Goal: Task Accomplishment & Management: Manage account settings

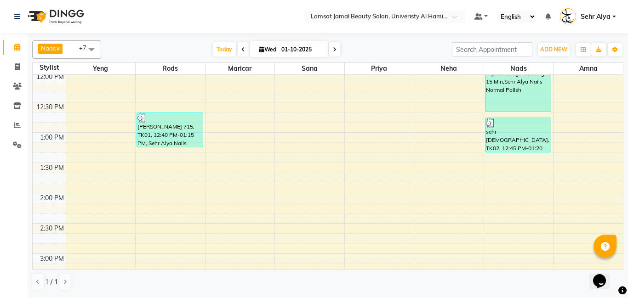
scroll to position [187, 0]
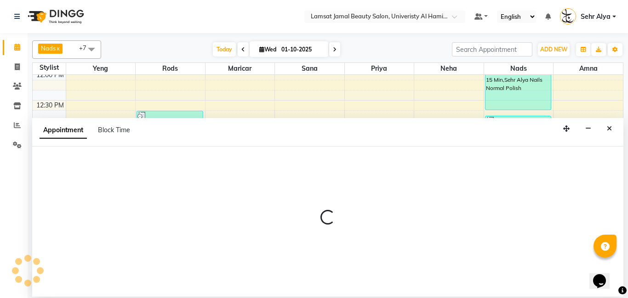
select select "79914"
select select "tentative"
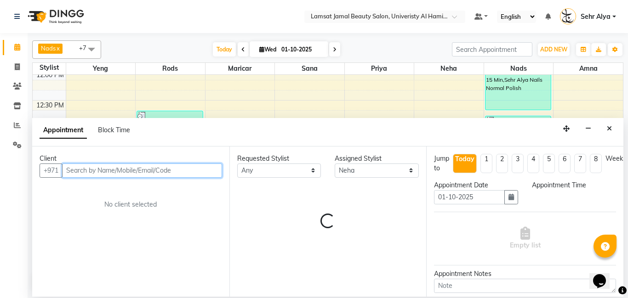
select select "840"
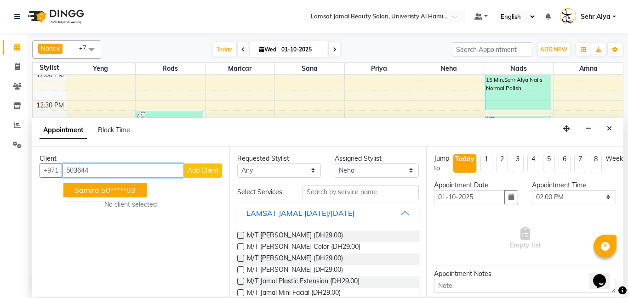
click at [97, 192] on span "samira" at bounding box center [86, 190] width 25 height 9
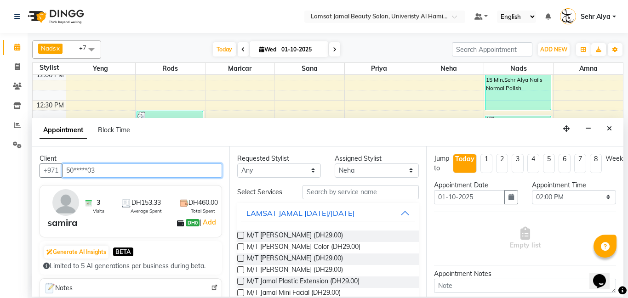
type input "50*****03"
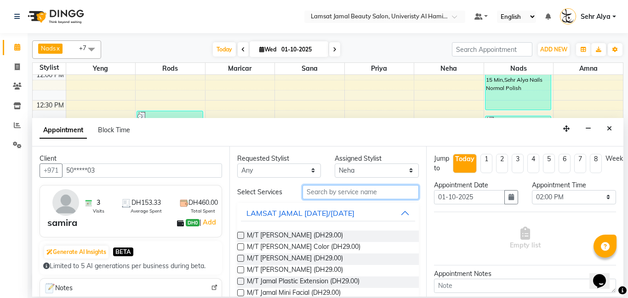
click at [327, 189] on input "text" at bounding box center [361, 192] width 117 height 14
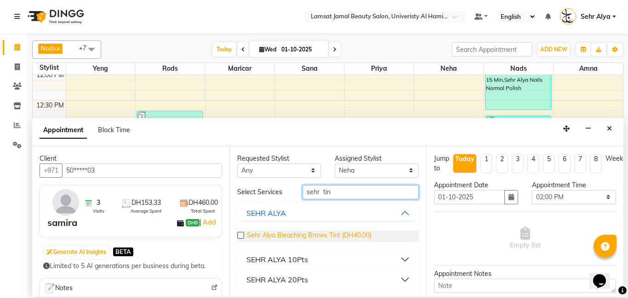
type input "sehr tin"
click at [356, 235] on span "Sehr Alya Bleaching Brows Tint (DH40.00)" at bounding box center [309, 236] width 125 height 11
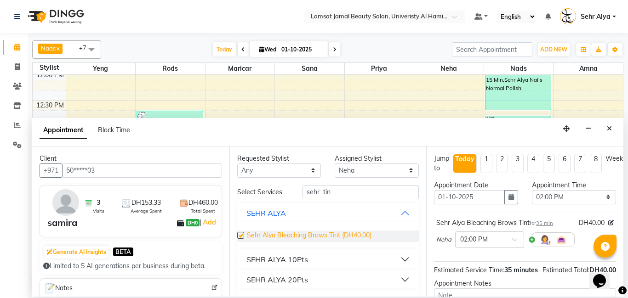
checkbox input "false"
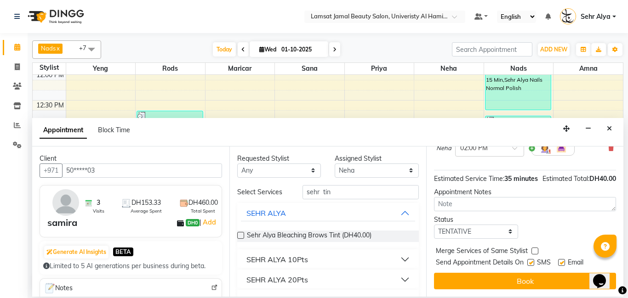
click at [532, 253] on label at bounding box center [535, 251] width 7 height 7
click at [532, 253] on input "checkbox" at bounding box center [535, 252] width 6 height 6
checkbox input "true"
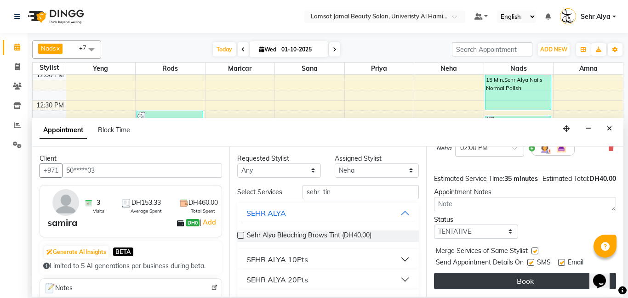
click at [508, 280] on button "Book" at bounding box center [525, 281] width 182 height 17
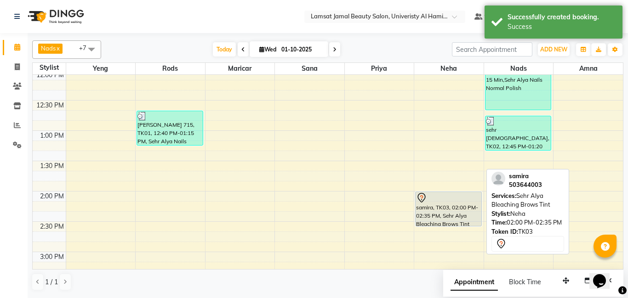
click at [459, 204] on div "samira, TK03, 02:00 PM-02:35 PM, Sehr Alya Bleaching Brows Tint" at bounding box center [449, 209] width 66 height 34
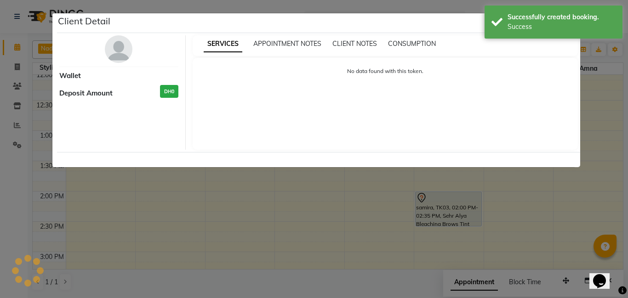
select select "7"
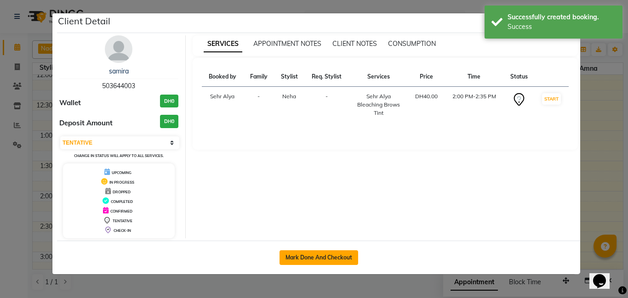
click at [304, 259] on button "Mark Done And Checkout" at bounding box center [319, 258] width 79 height 15
select select "service"
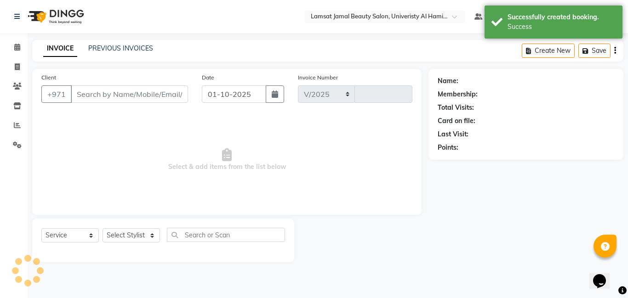
select select "8294"
type input "3983"
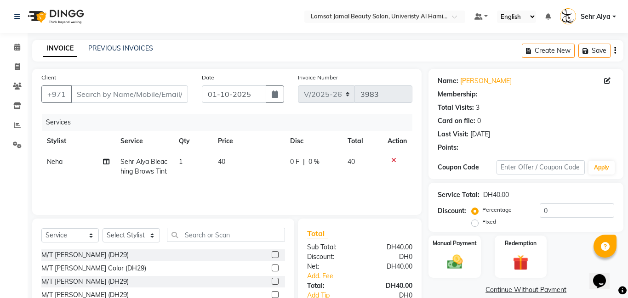
type input "50*****03"
select select "79914"
click at [445, 241] on label "Manual Payment" at bounding box center [455, 243] width 46 height 9
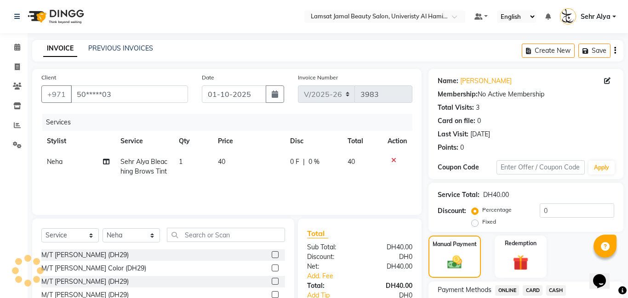
click at [557, 290] on span "CASH" at bounding box center [556, 291] width 20 height 11
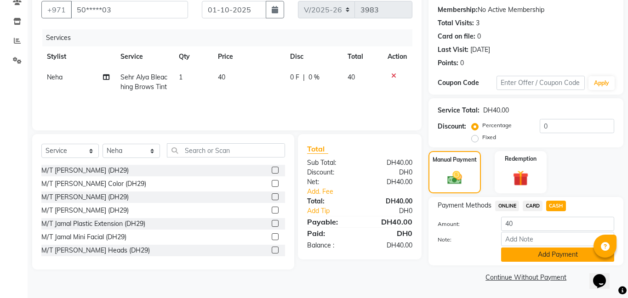
click at [559, 255] on button "Add Payment" at bounding box center [557, 255] width 113 height 14
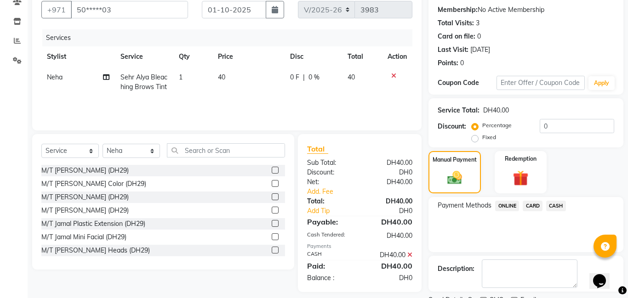
scroll to position [123, 0]
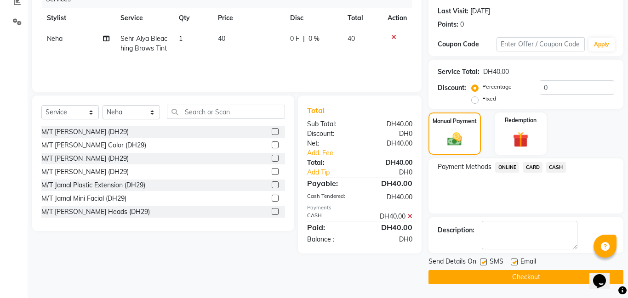
click at [557, 278] on button "Checkout" at bounding box center [526, 277] width 195 height 14
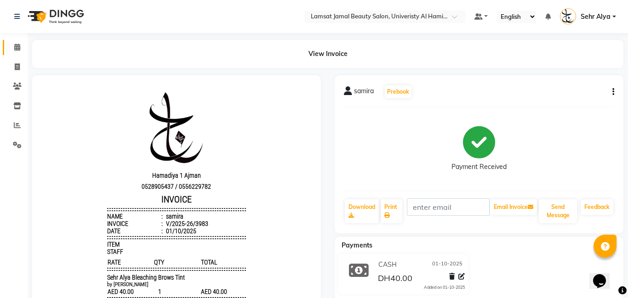
click at [17, 46] on icon at bounding box center [17, 47] width 6 height 7
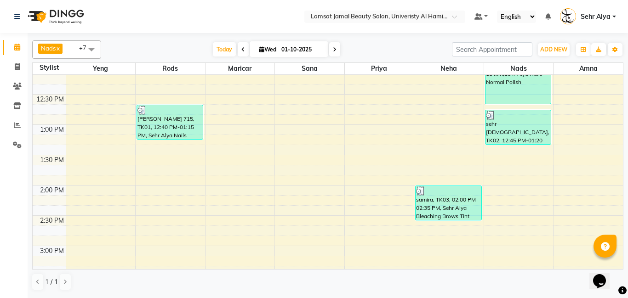
scroll to position [204, 0]
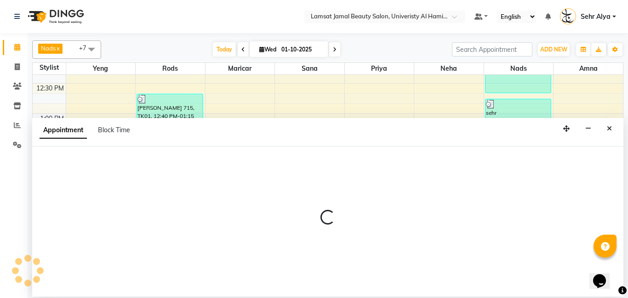
select select "79912"
select select "tentative"
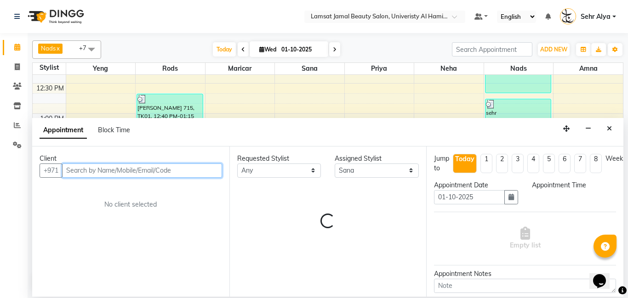
select select "855"
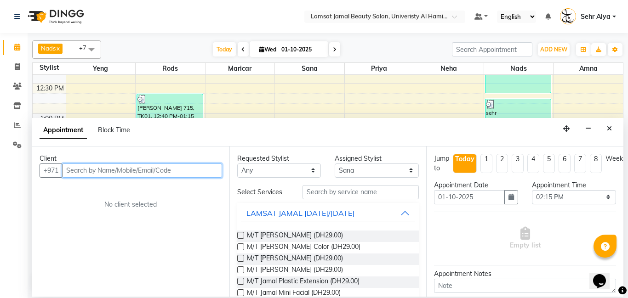
click at [207, 170] on input "text" at bounding box center [142, 171] width 160 height 14
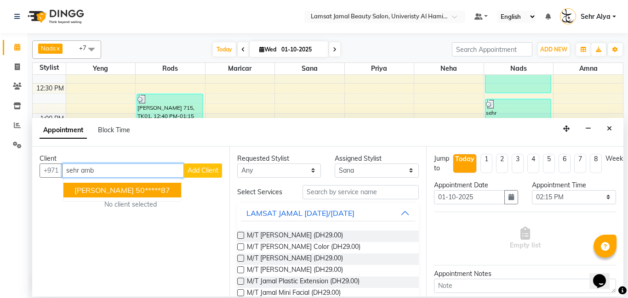
click at [152, 190] on ngb-highlight "50*****87" at bounding box center [153, 190] width 34 height 9
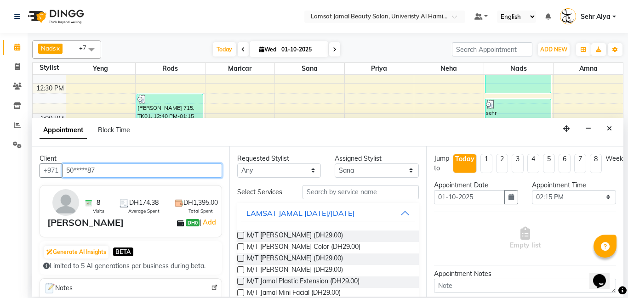
type input "50*****87"
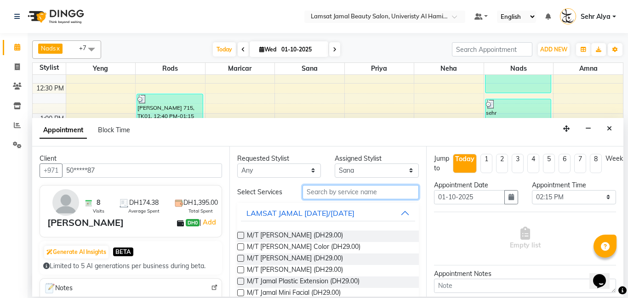
click at [319, 187] on input "text" at bounding box center [361, 192] width 117 height 14
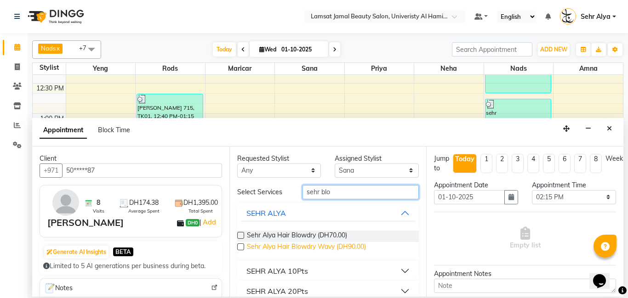
type input "sehr blo"
click at [309, 250] on span "Sehr Alya Hair Blowdry Wavy (DH90.00)" at bounding box center [306, 247] width 119 height 11
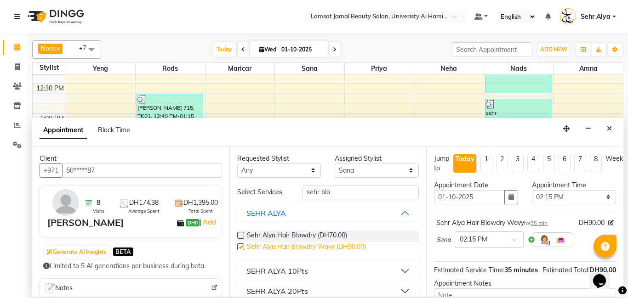
checkbox input "false"
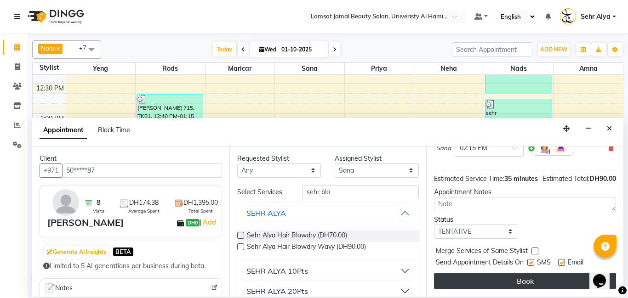
click at [525, 281] on button "Book" at bounding box center [525, 281] width 182 height 17
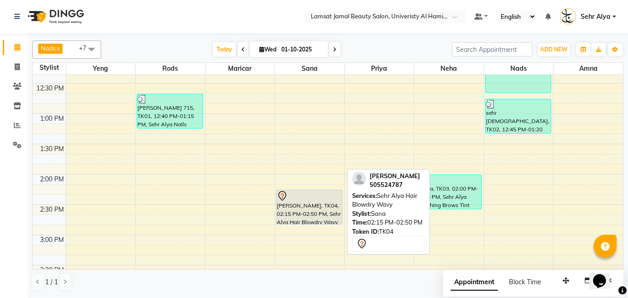
click at [299, 211] on div "[PERSON_NAME], TK04, 02:15 PM-02:50 PM, Sehr Alya Hair Blowdry Wavy" at bounding box center [309, 207] width 66 height 34
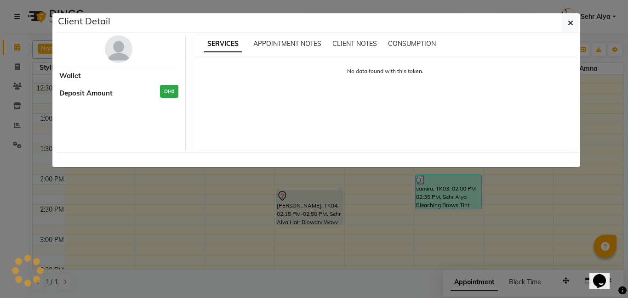
select select "7"
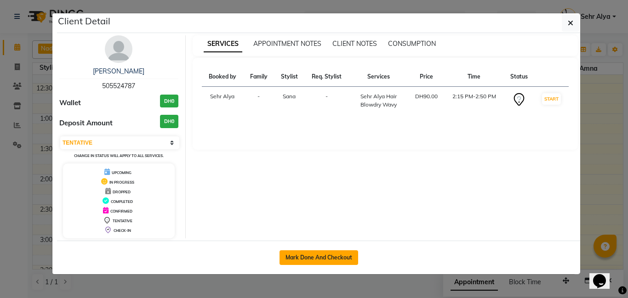
click at [305, 260] on button "Mark Done And Checkout" at bounding box center [319, 258] width 79 height 15
select select "service"
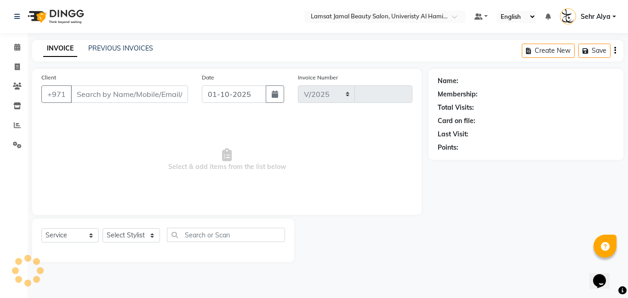
select select "8294"
type input "3984"
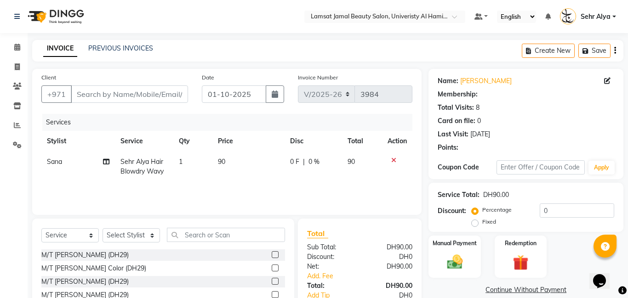
type input "50*****87"
select select "79912"
click at [225, 161] on td "90" at bounding box center [248, 167] width 73 height 30
select select "79912"
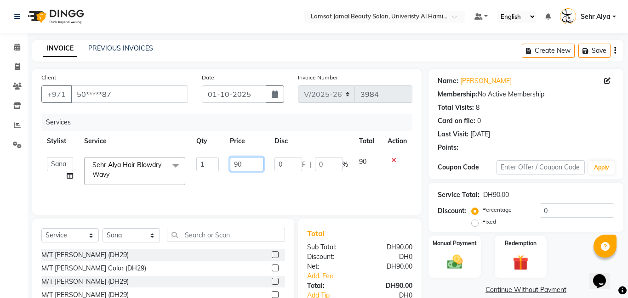
click at [245, 161] on input "90" at bounding box center [247, 164] width 34 height 14
type input "9"
type input "125"
click at [464, 242] on label "Manual Payment" at bounding box center [455, 243] width 46 height 9
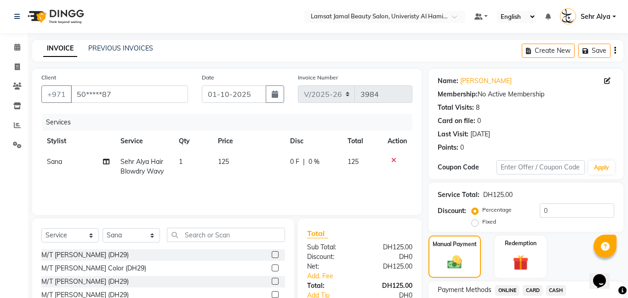
click at [532, 289] on span "CARD" at bounding box center [533, 291] width 20 height 11
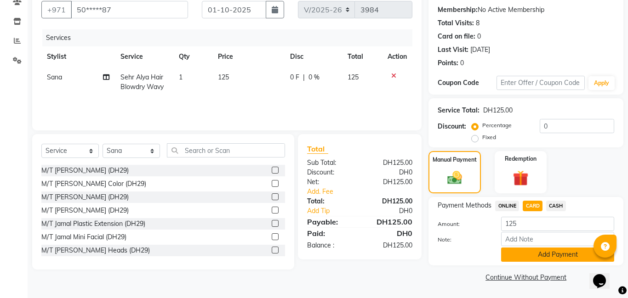
click at [550, 256] on button "Add Payment" at bounding box center [557, 255] width 113 height 14
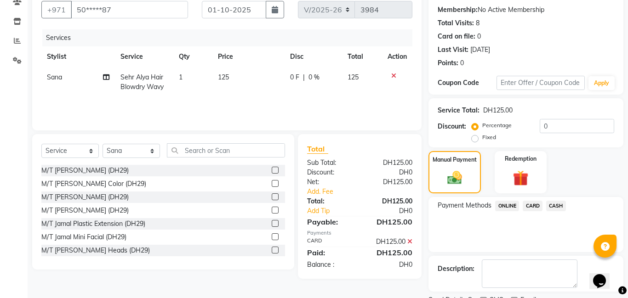
scroll to position [123, 0]
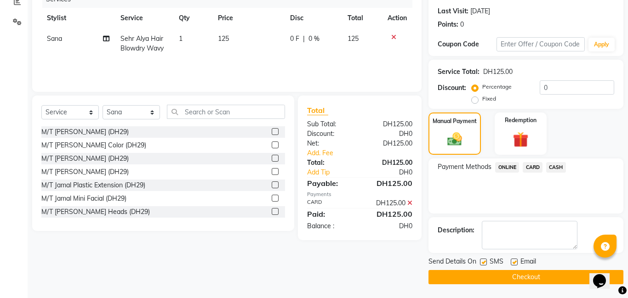
click at [543, 277] on button "Checkout" at bounding box center [526, 277] width 195 height 14
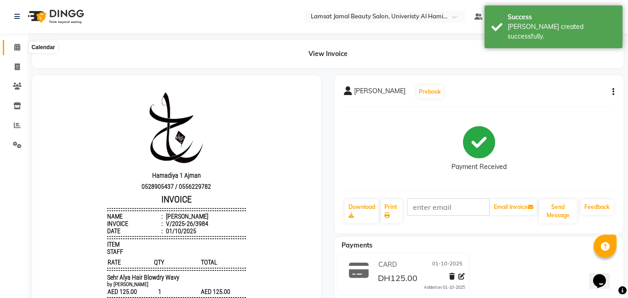
click at [18, 44] on icon at bounding box center [17, 47] width 6 height 7
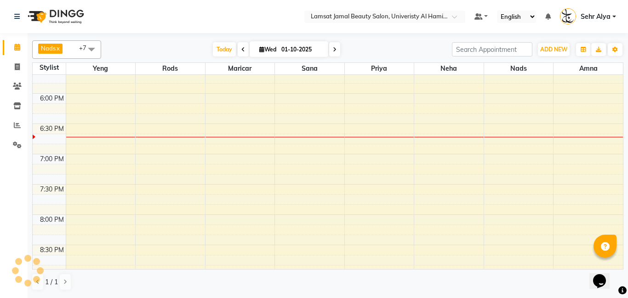
scroll to position [485, 0]
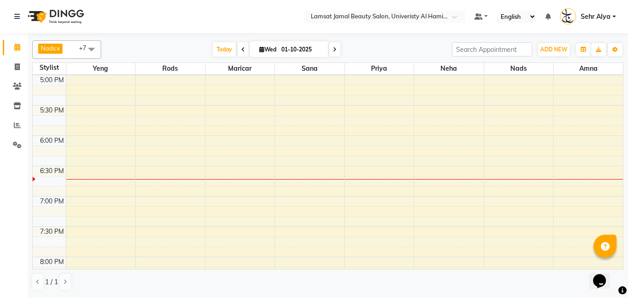
click at [385, 131] on div "9:00 AM 9:30 AM 10:00 AM 10:30 AM 11:00 AM 11:30 AM 12:00 PM 12:30 PM 1:00 PM 1…" at bounding box center [328, 45] width 590 height 910
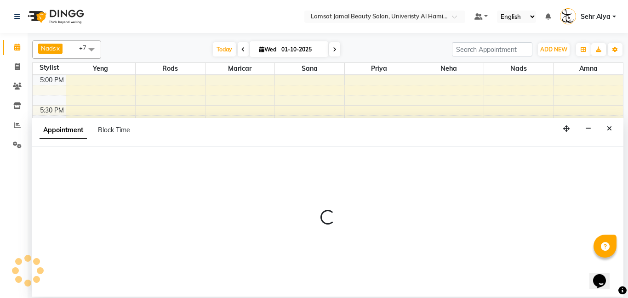
select select "79913"
select select "tentative"
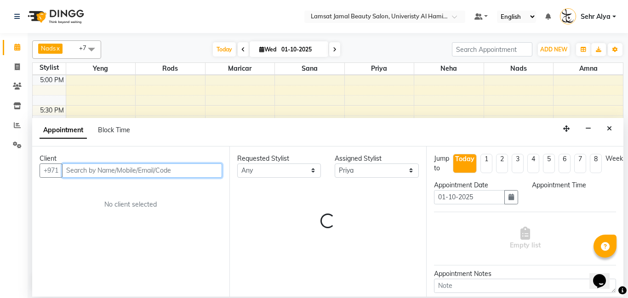
select select "1065"
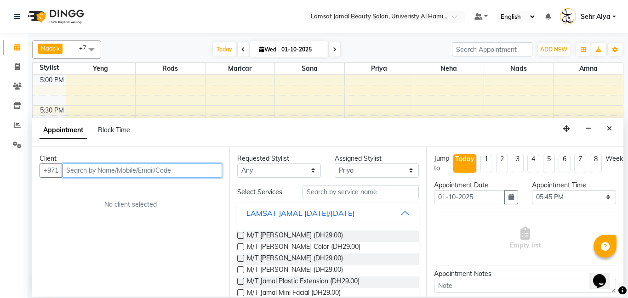
click at [113, 175] on input "text" at bounding box center [142, 171] width 160 height 14
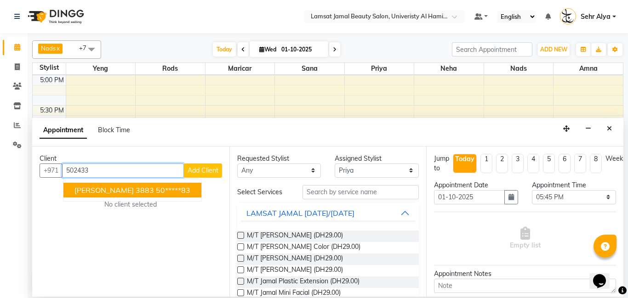
click at [107, 193] on span "[PERSON_NAME] 3883" at bounding box center [114, 190] width 80 height 9
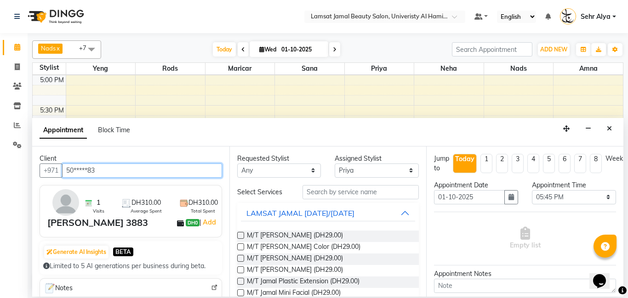
type input "50*****83"
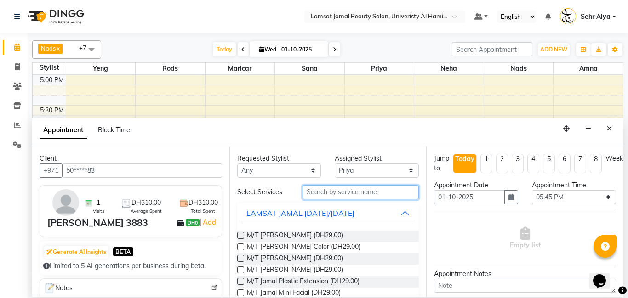
click at [321, 192] on input "text" at bounding box center [361, 192] width 117 height 14
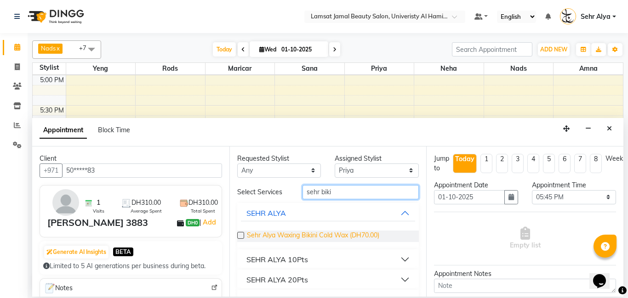
type input "sehr biki"
click at [378, 234] on span "Sehr Alya Waxing Bikini Cold Wax (DH70.00)" at bounding box center [313, 236] width 132 height 11
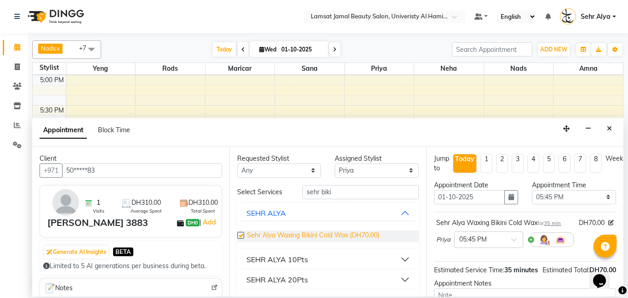
checkbox input "false"
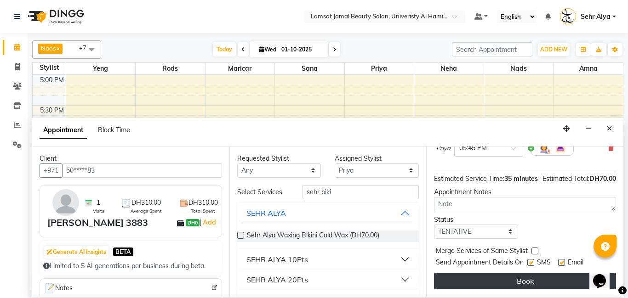
click at [527, 275] on button "Book" at bounding box center [525, 281] width 182 height 17
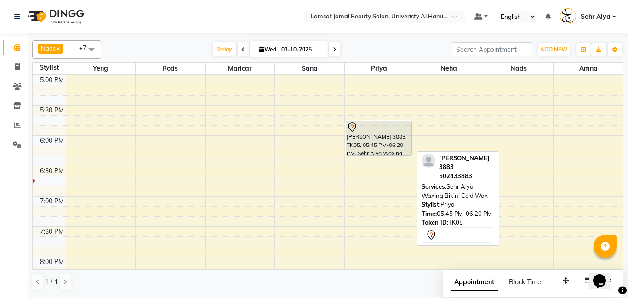
click at [386, 127] on div at bounding box center [379, 127] width 65 height 11
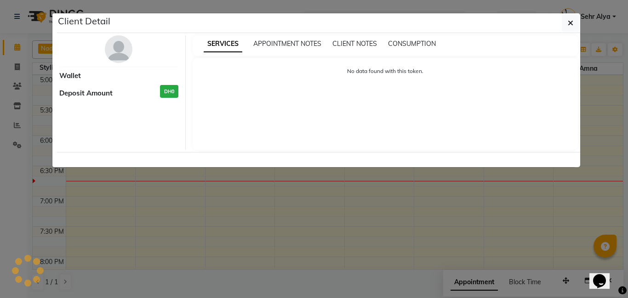
select select "7"
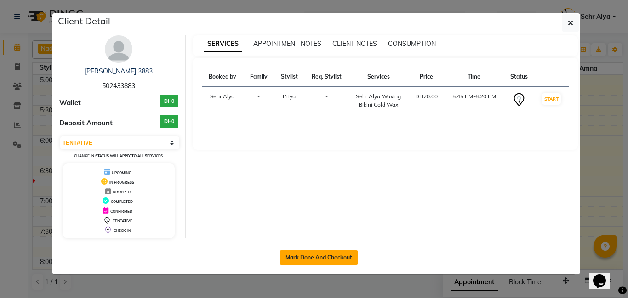
click at [325, 258] on button "Mark Done And Checkout" at bounding box center [319, 258] width 79 height 15
select select "service"
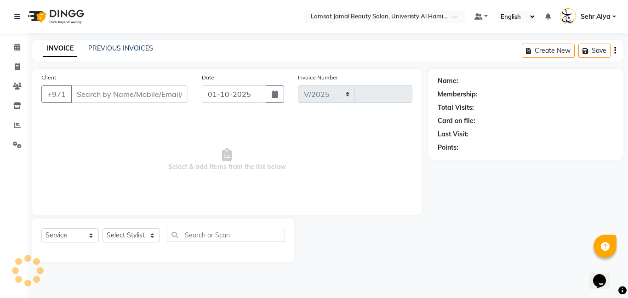
select select "8294"
type input "3985"
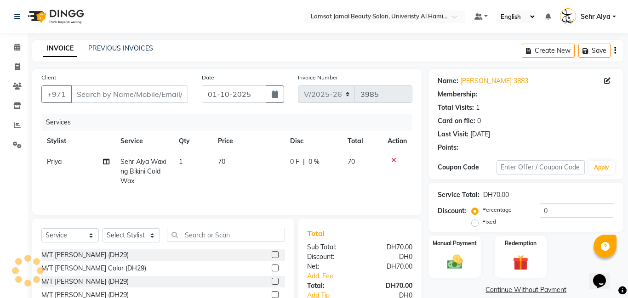
type input "50*****83"
select select "79913"
click at [223, 160] on span "70" at bounding box center [221, 162] width 7 height 8
select select "79913"
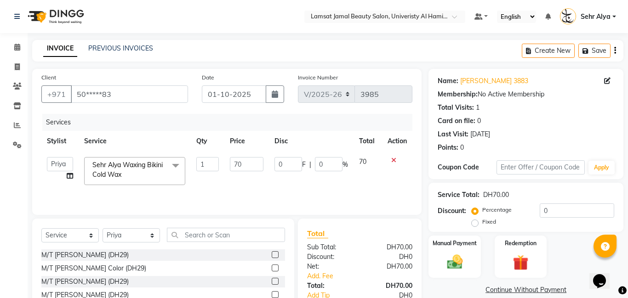
click at [226, 160] on td "70" at bounding box center [246, 171] width 45 height 39
click at [246, 161] on input "70" at bounding box center [247, 164] width 34 height 14
type input "7"
type input "8"
type input "5"
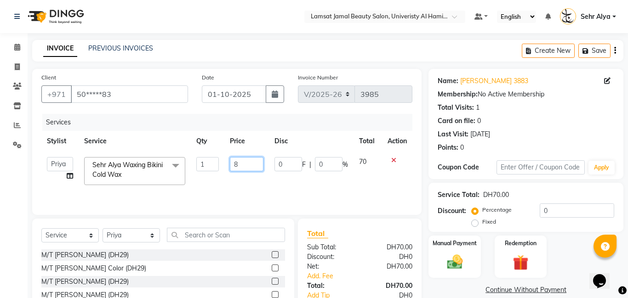
type input "85"
click at [442, 258] on img at bounding box center [454, 262] width 26 height 19
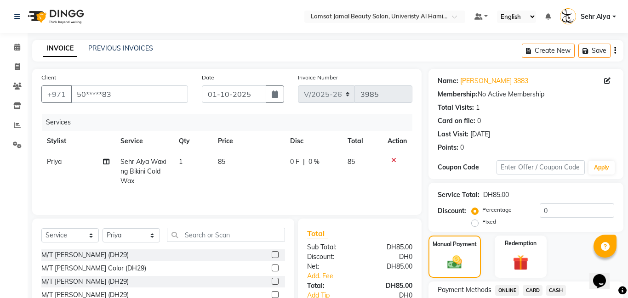
scroll to position [71, 0]
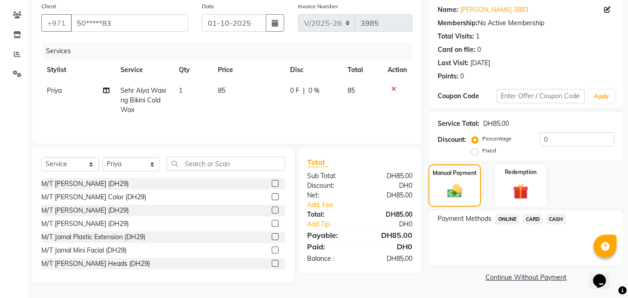
click at [534, 217] on span "CARD" at bounding box center [533, 219] width 20 height 11
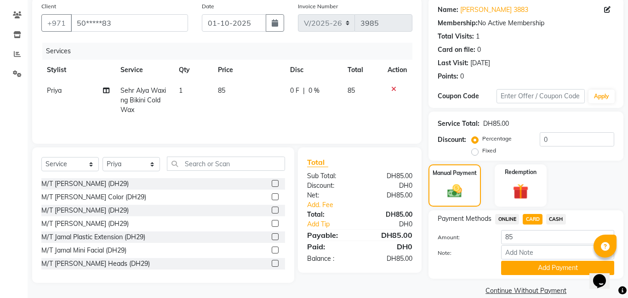
click at [104, 92] on icon at bounding box center [106, 90] width 6 height 6
select select "79913"
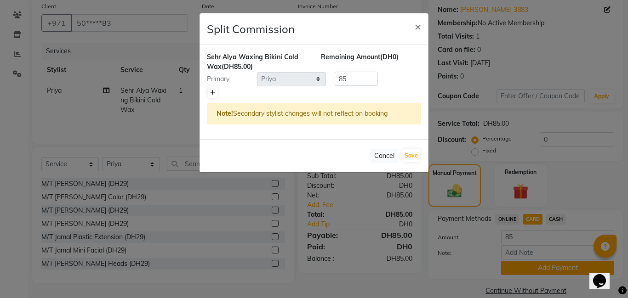
click at [212, 92] on icon at bounding box center [212, 93] width 5 height 6
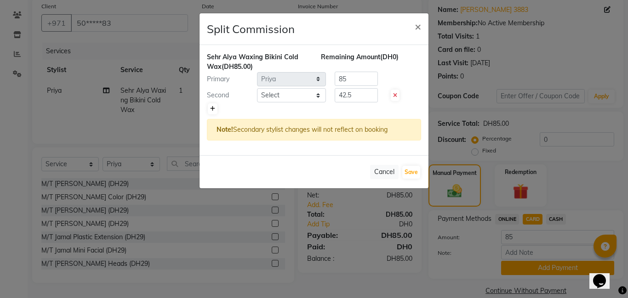
type input "42.5"
click at [280, 91] on select "Select [PERSON_NAME] Amna [PERSON_NAME] [PERSON_NAME] Ebda Lamsat [PERSON_NAME]…" at bounding box center [291, 95] width 69 height 14
select select "79914"
click at [257, 88] on select "Select [PERSON_NAME] Amna [PERSON_NAME] [PERSON_NAME] Ebda Lamsat [PERSON_NAME]…" at bounding box center [291, 95] width 69 height 14
click at [408, 174] on button "Save" at bounding box center [411, 172] width 18 height 13
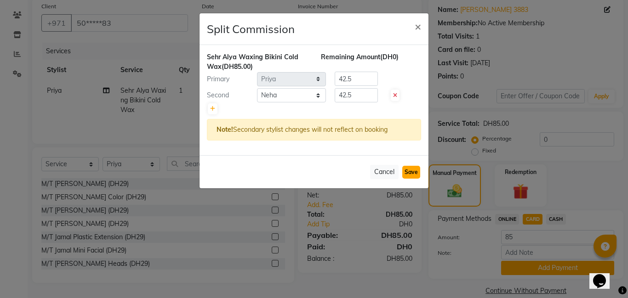
select select "Select"
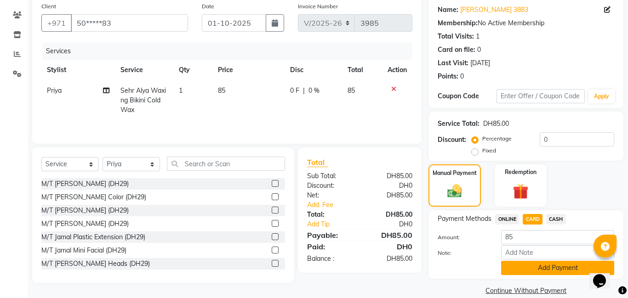
click at [549, 263] on button "Add Payment" at bounding box center [557, 268] width 113 height 14
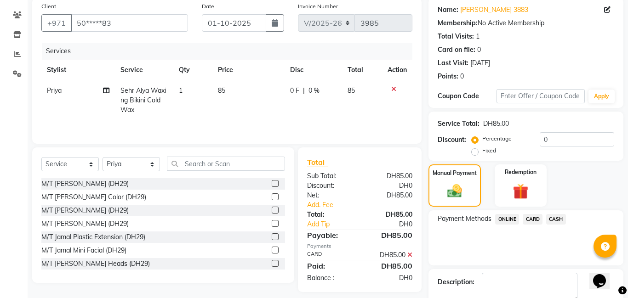
scroll to position [123, 0]
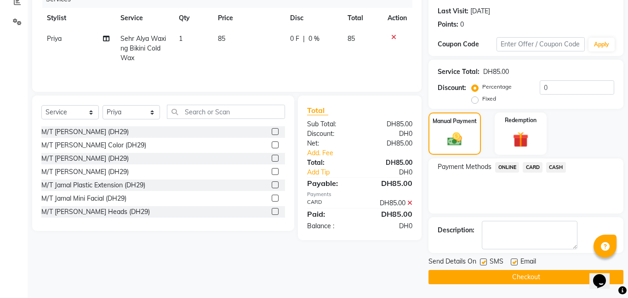
click at [504, 280] on button "Checkout" at bounding box center [526, 277] width 195 height 14
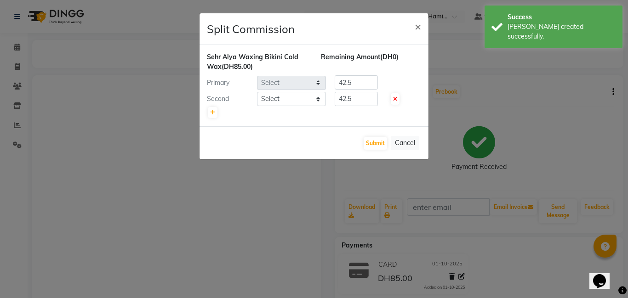
select select "79913"
select select "79914"
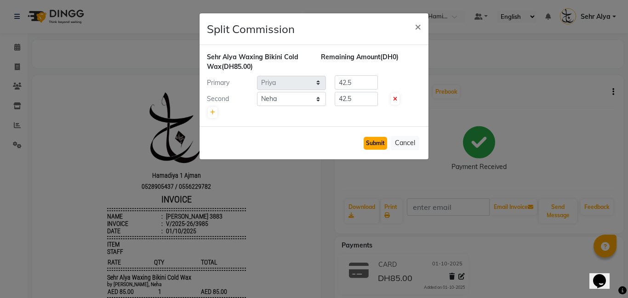
click at [383, 142] on button "Submit" at bounding box center [375, 143] width 23 height 13
